Goal: Use online tool/utility: Utilize a website feature to perform a specific function

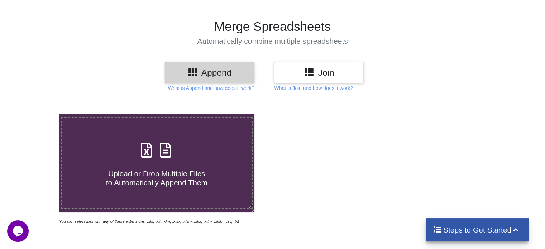
scroll to position [72, 0]
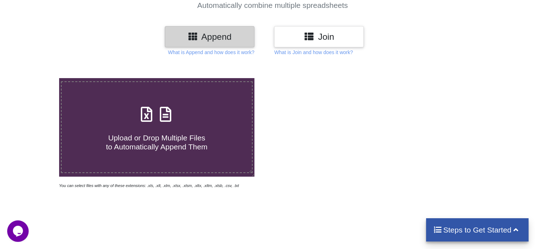
click at [163, 149] on span "Upload or Drop Multiple Files to Automatically Append Them" at bounding box center [156, 142] width 101 height 17
click at [37, 78] on input "Upload or Drop Multiple Files to Automatically Append Them" at bounding box center [37, 78] width 0 height 0
type input "C:\fakepath\[PERSON_NAME] Item Conversion Recon Report_1002 To 1022.csv"
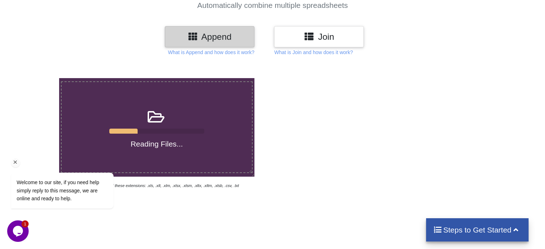
click at [16, 163] on icon "Chat attention grabber" at bounding box center [15, 162] width 6 height 6
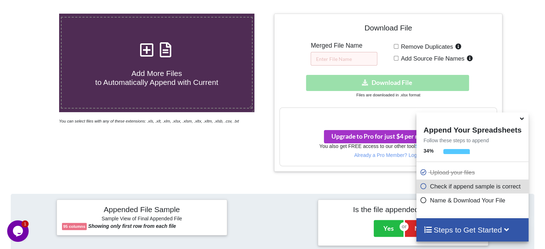
scroll to position [150, 0]
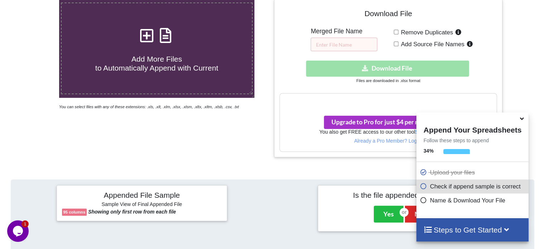
click at [523, 120] on icon at bounding box center [522, 117] width 8 height 6
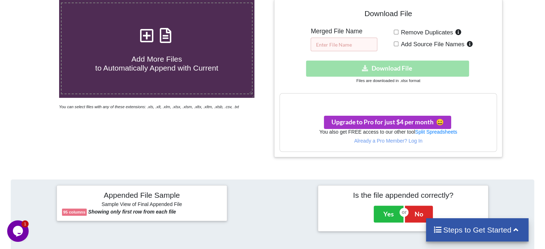
click at [334, 43] on input "text" at bounding box center [344, 45] width 67 height 14
type input "abc"
click at [383, 67] on div "Download hidden Download File" at bounding box center [387, 69] width 217 height 16
